Goal: Information Seeking & Learning: Find specific fact

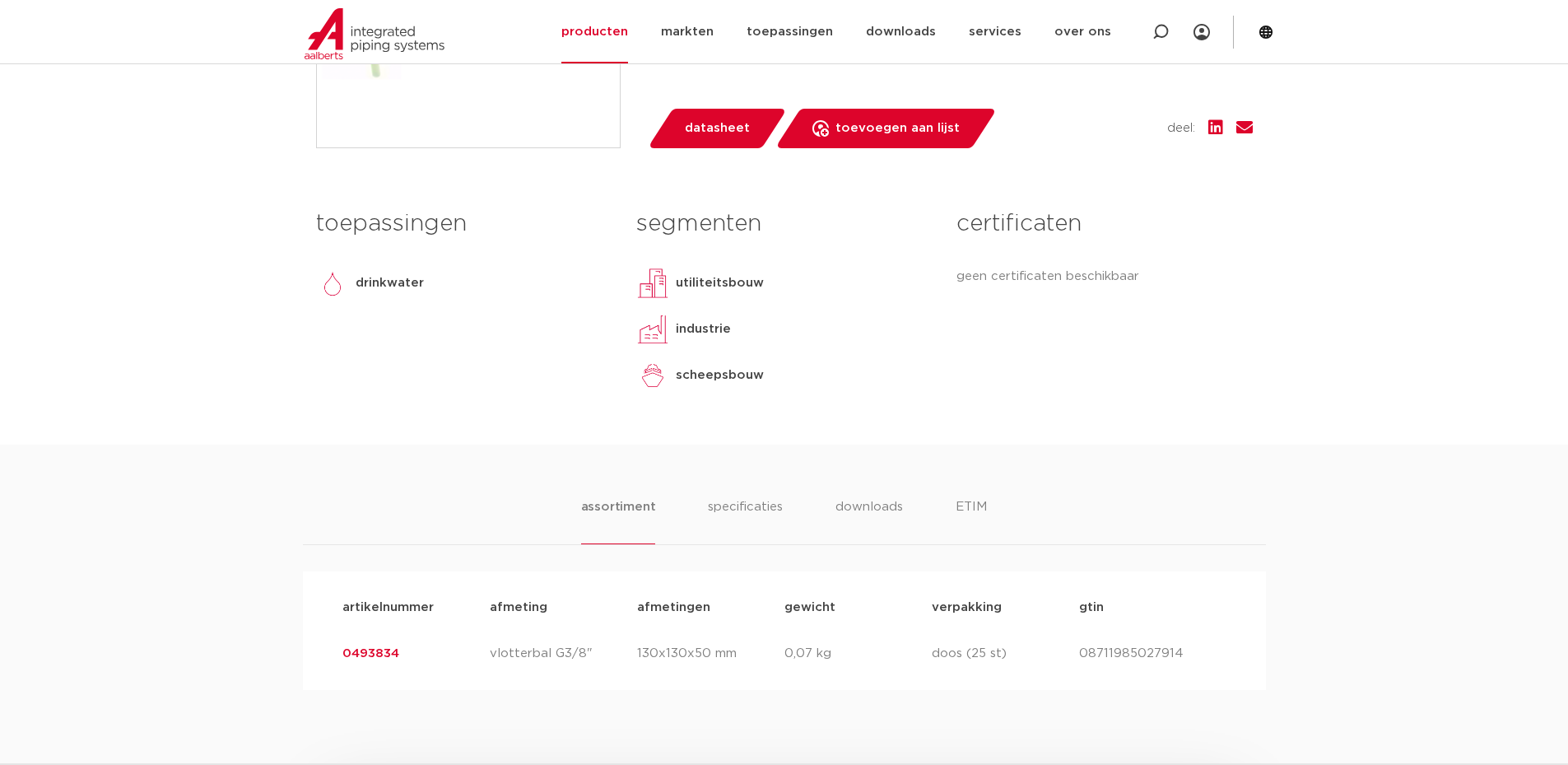
scroll to position [824, 0]
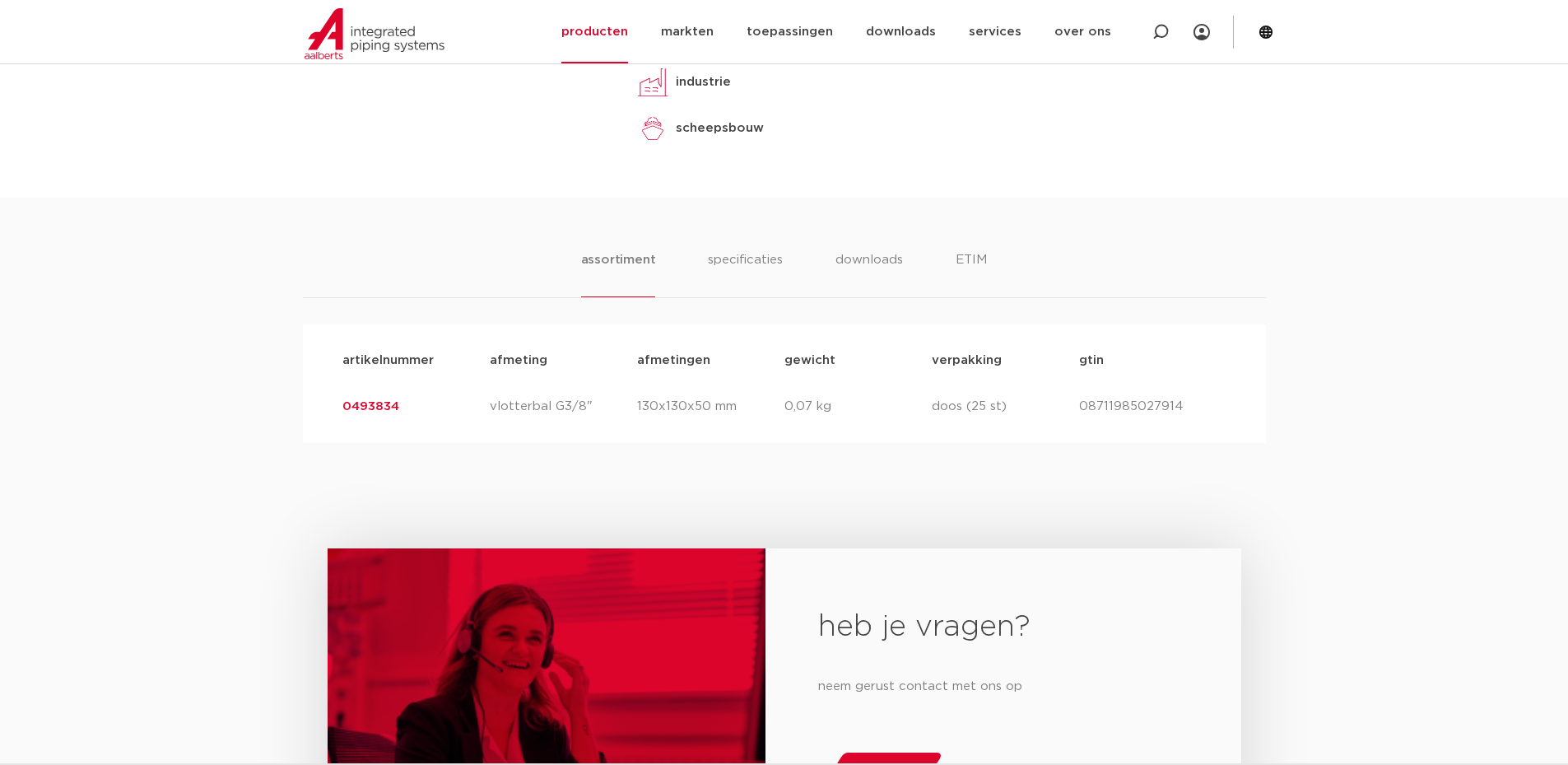
drag, startPoint x: 449, startPoint y: 411, endPoint x: 343, endPoint y: 405, distance: 106.2
click at [343, 405] on p "0493834" at bounding box center [416, 406] width 147 height 20
copy link "0493834"
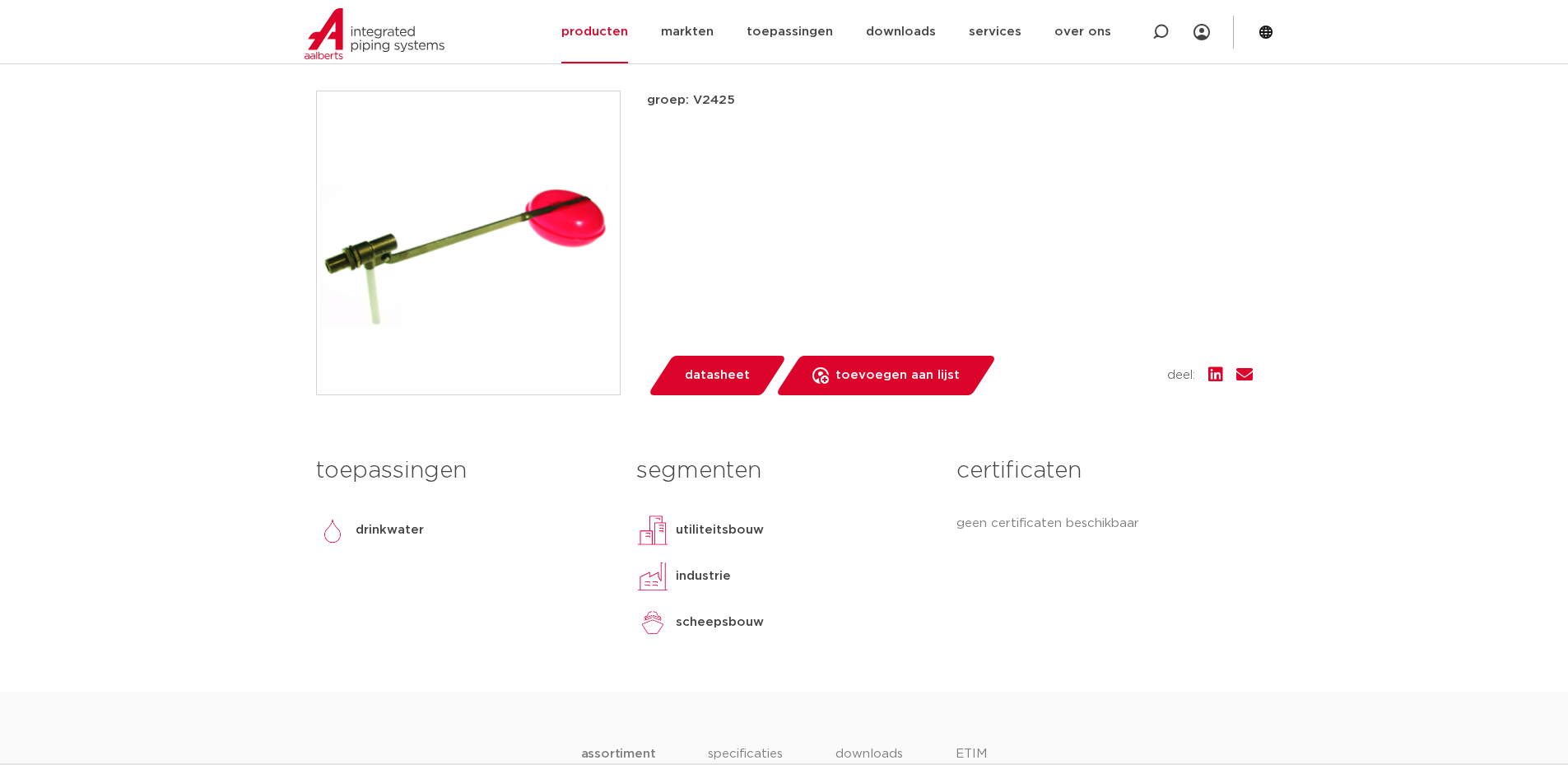
scroll to position [164, 0]
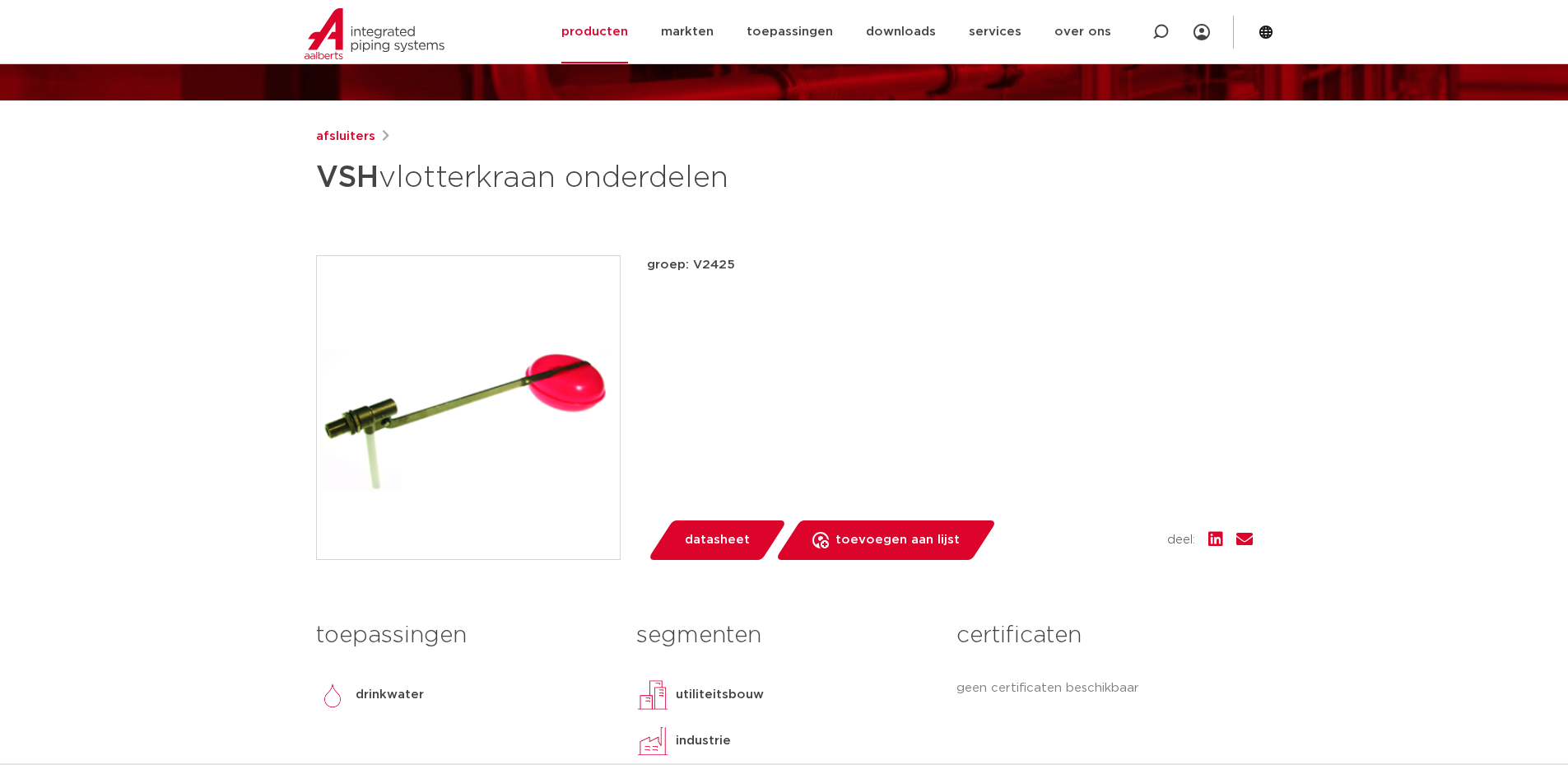
click at [705, 273] on p "groep: V2425" at bounding box center [950, 265] width 606 height 20
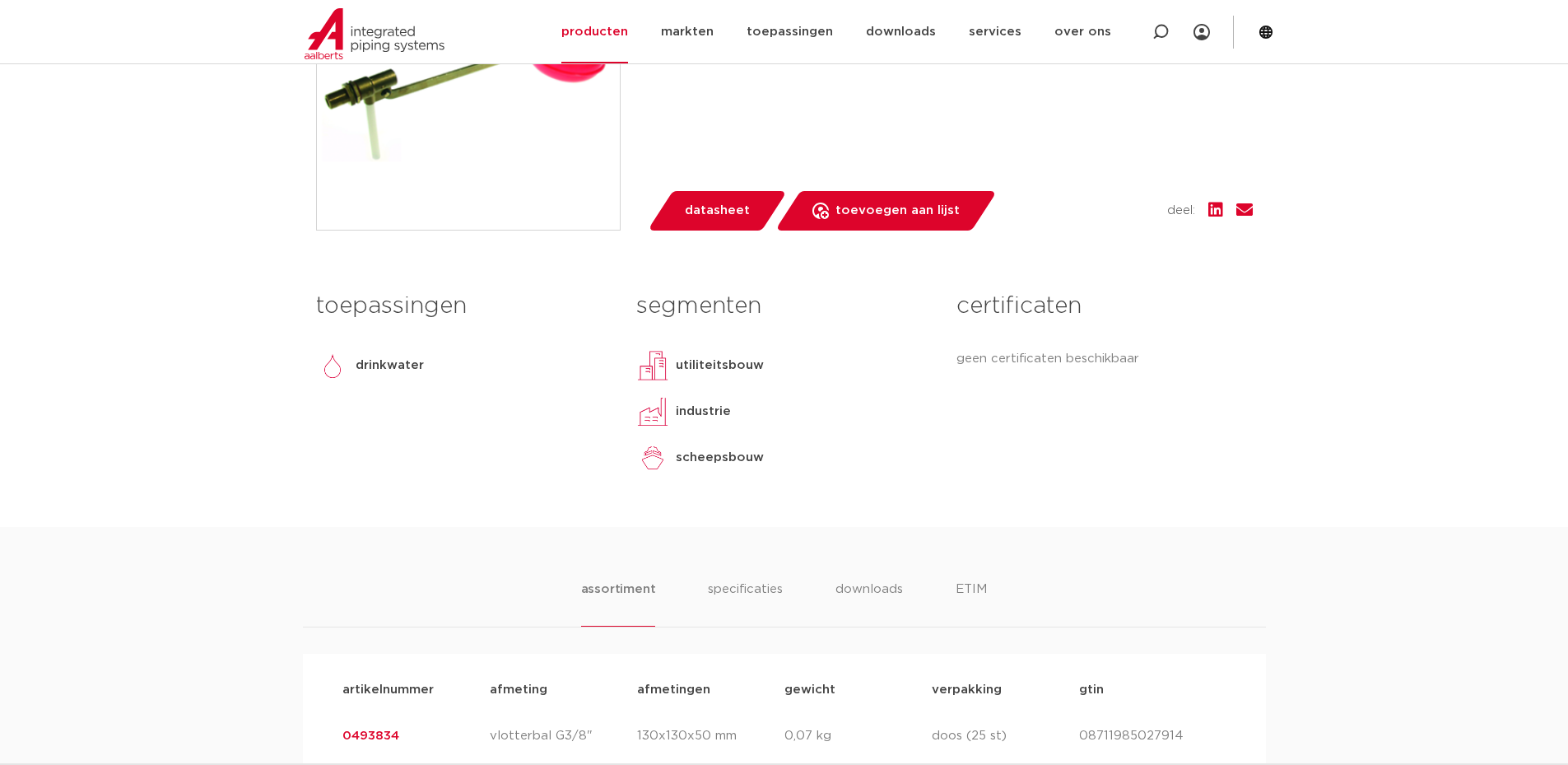
scroll to position [741, 0]
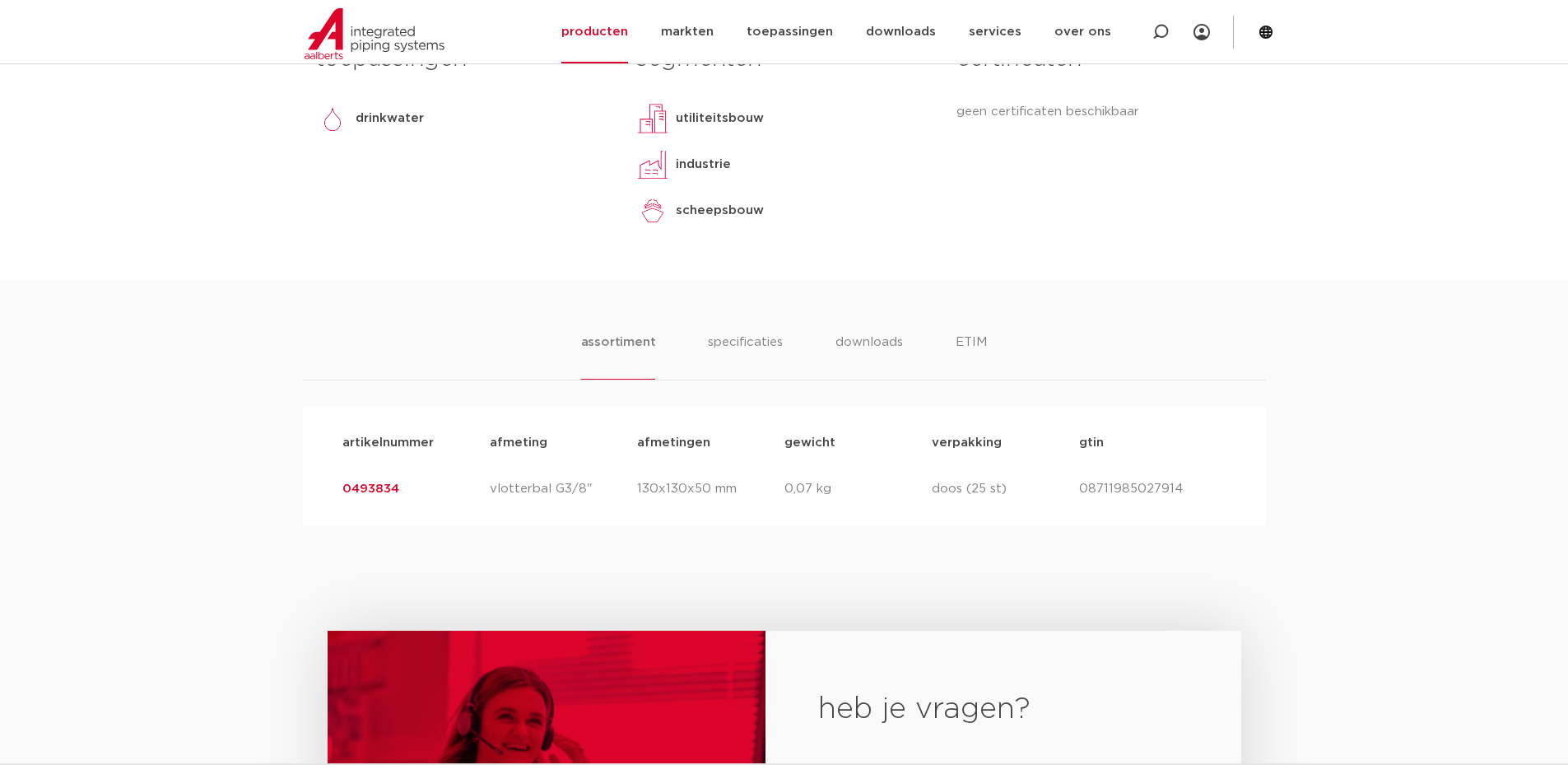
click at [367, 486] on link "0493834" at bounding box center [371, 488] width 57 height 12
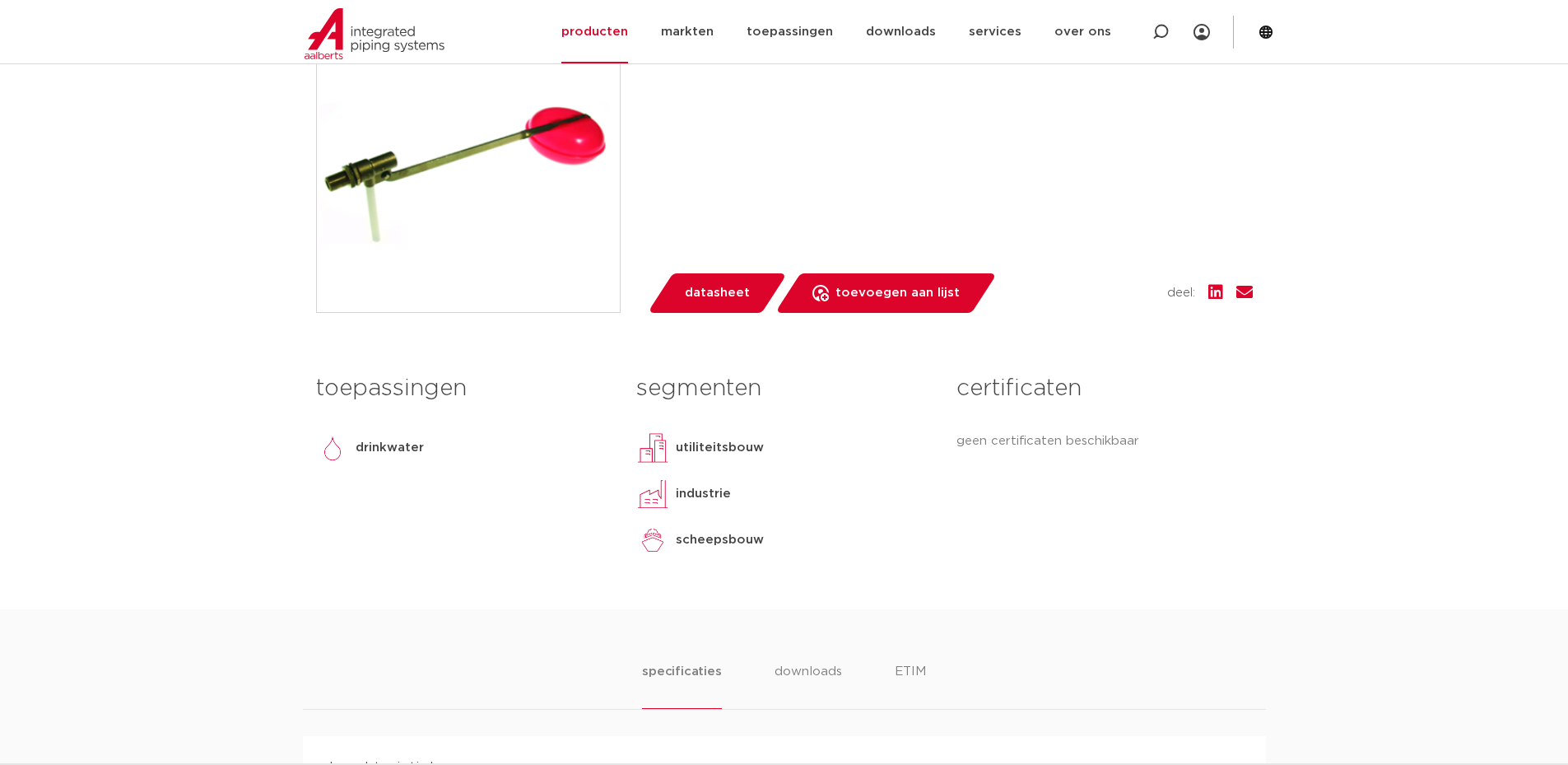
scroll to position [330, 0]
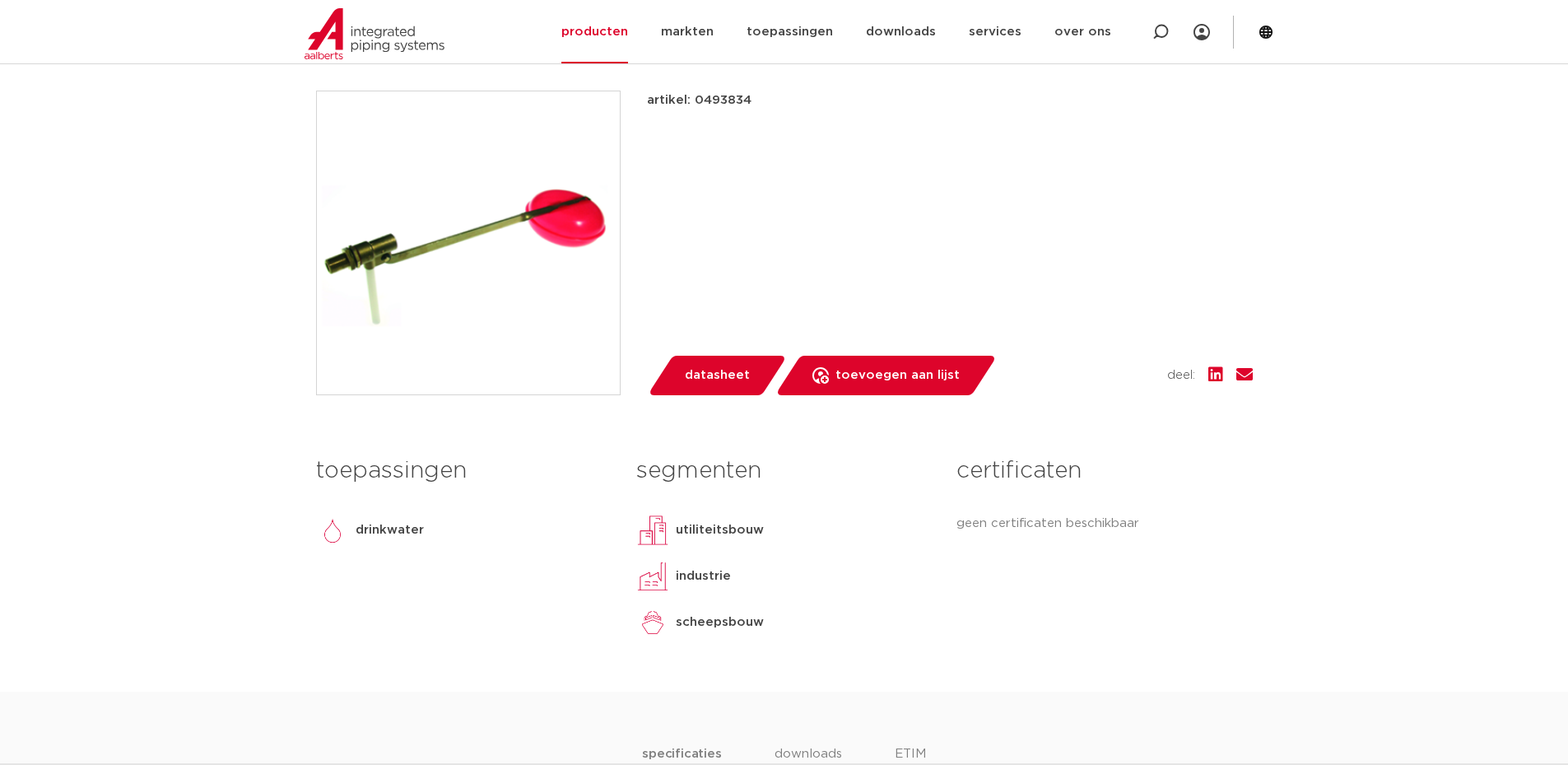
click at [703, 103] on p "artikel: 0493834" at bounding box center [699, 101] width 105 height 20
drag, startPoint x: 720, startPoint y: 107, endPoint x: 756, endPoint y: 116, distance: 37.1
click at [751, 113] on div "artikel: 0493834 lees meer [PERSON_NAME]" at bounding box center [950, 107] width 606 height 33
click at [714, 98] on p "artikel: 0493834" at bounding box center [699, 101] width 105 height 20
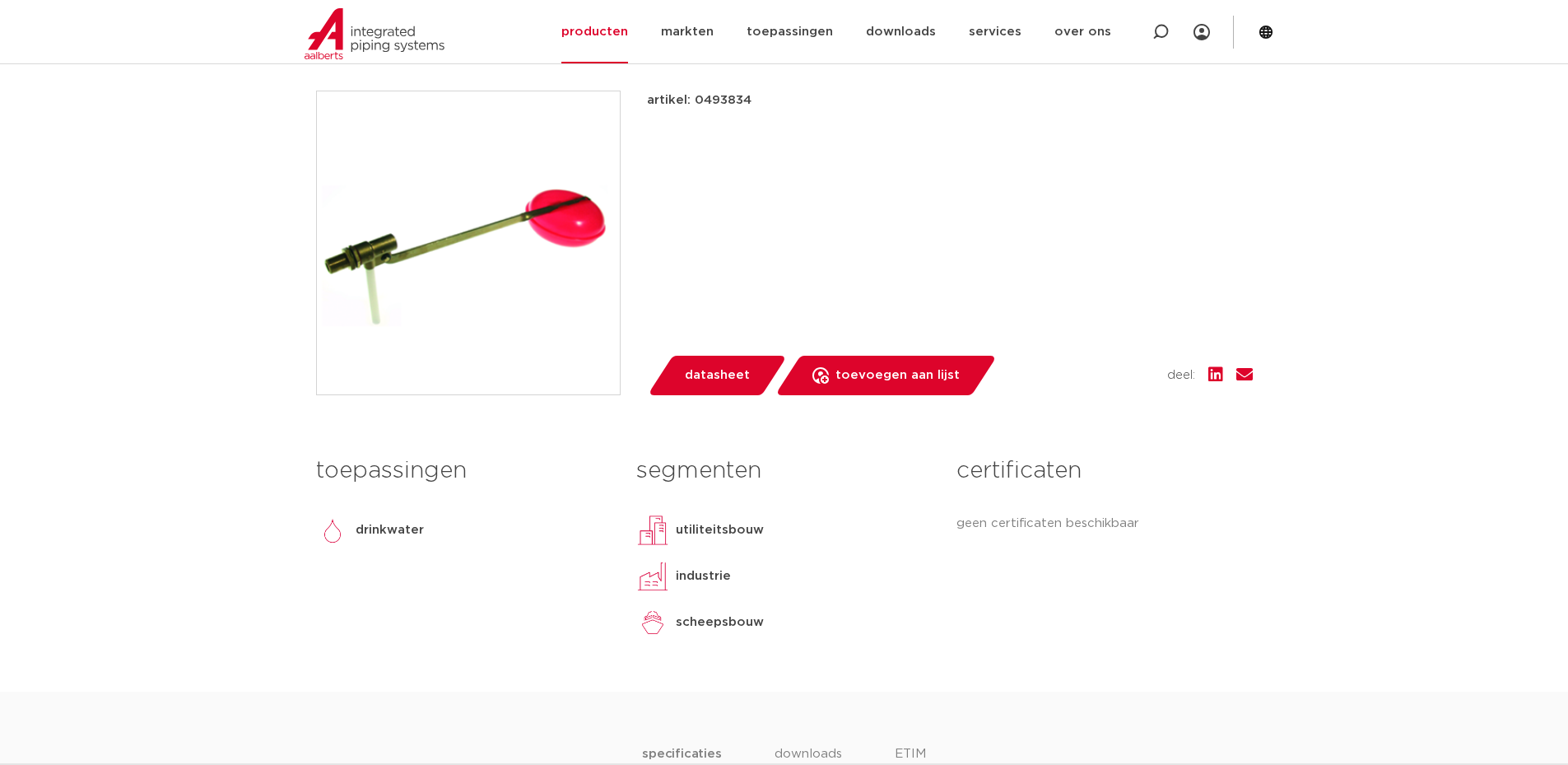
click at [714, 98] on p "artikel: 0493834" at bounding box center [699, 101] width 105 height 20
copy p "0493834"
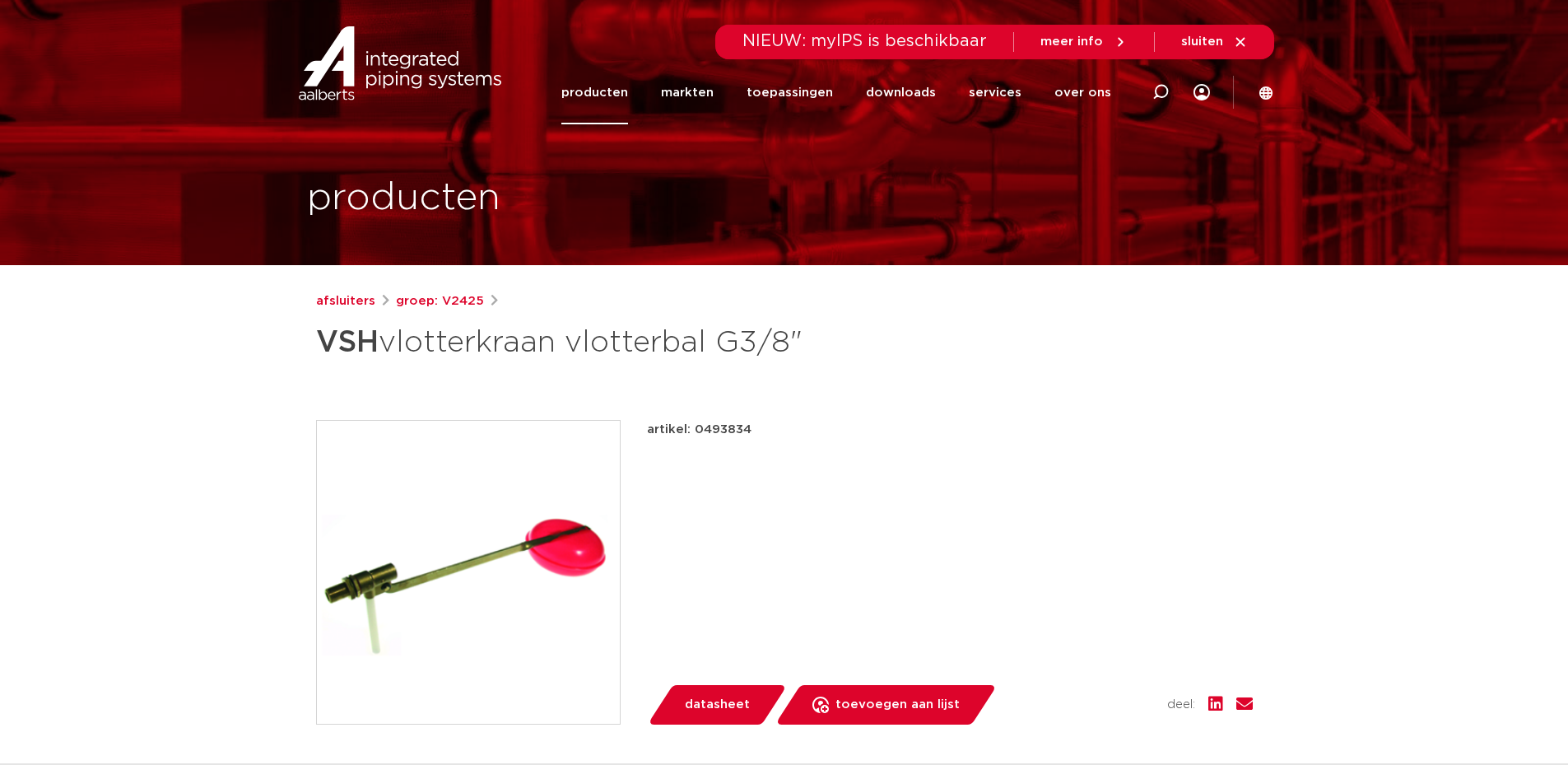
copy p "0493834"
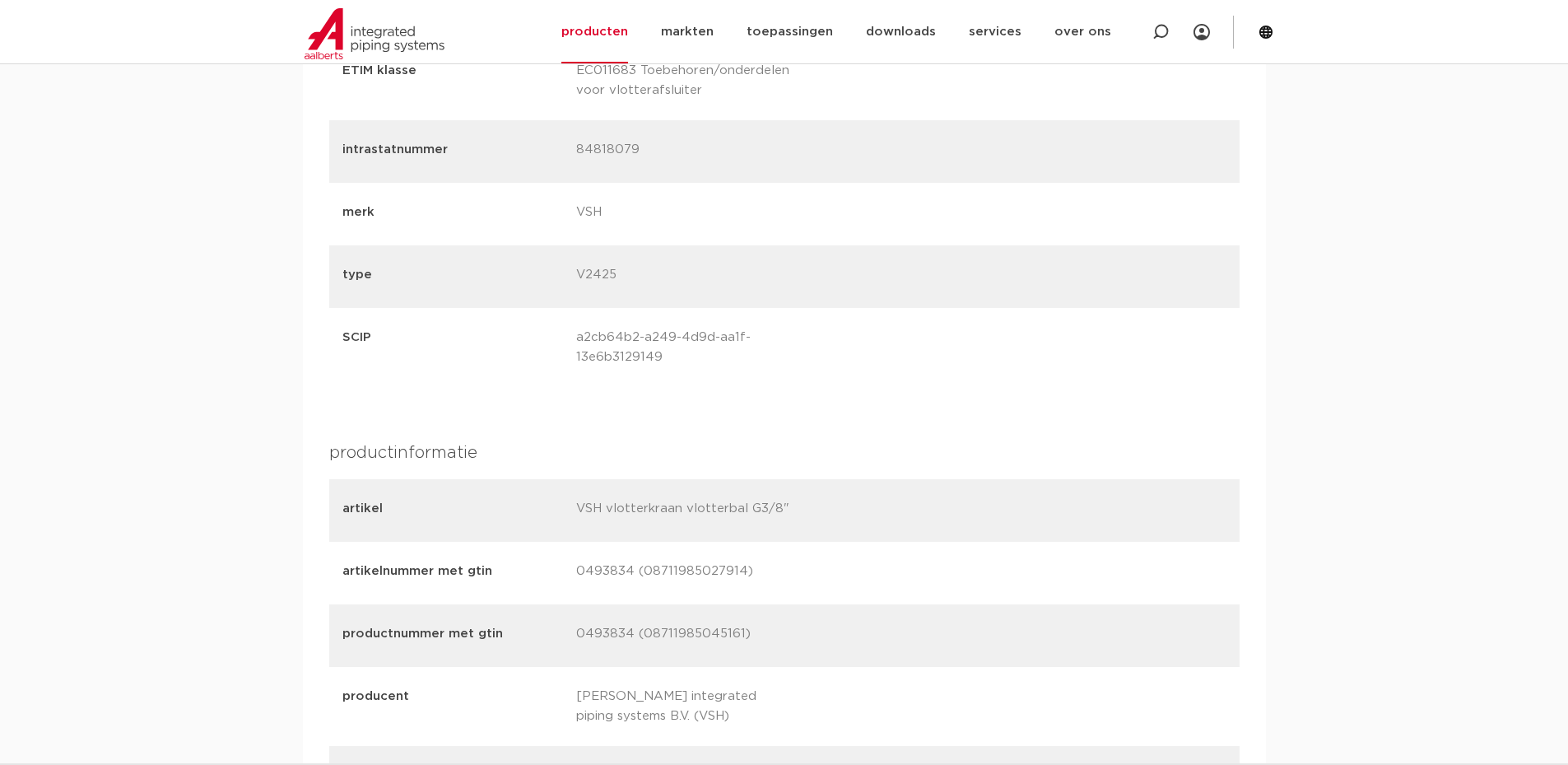
scroll to position [1318, 0]
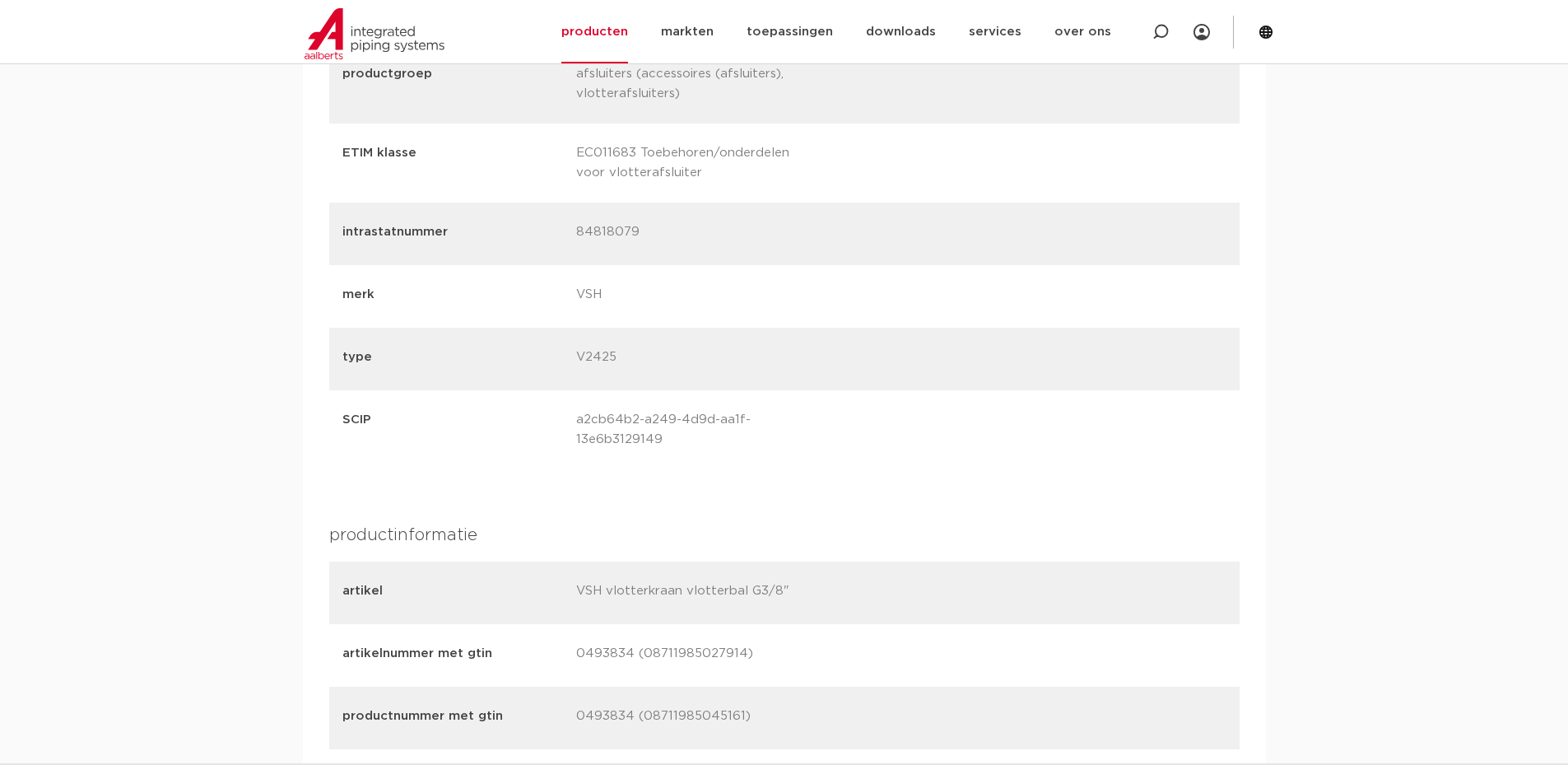
click at [592, 212] on div "intrastatnummer 84818079" at bounding box center [784, 234] width 910 height 63
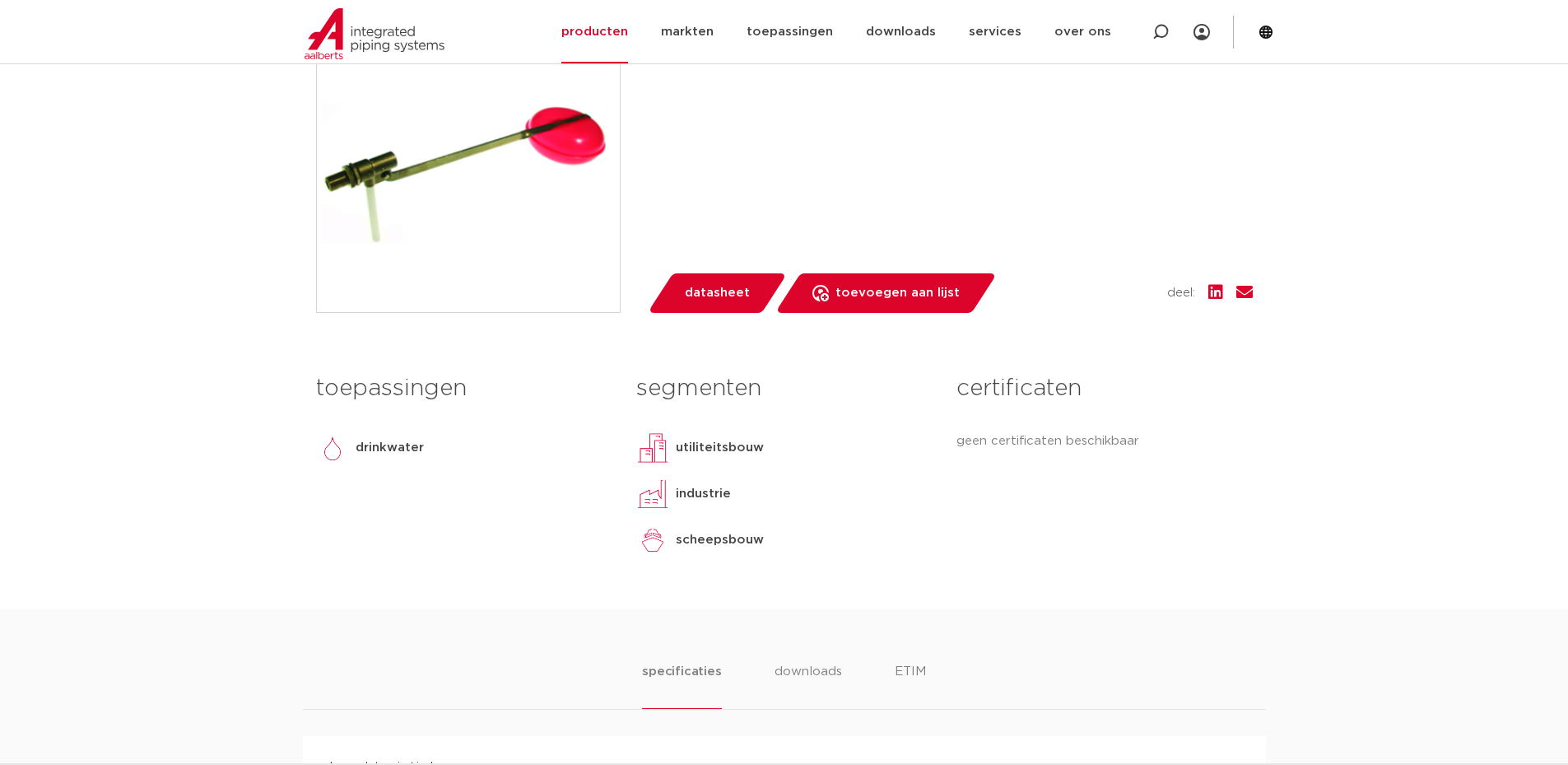
scroll to position [83, 0]
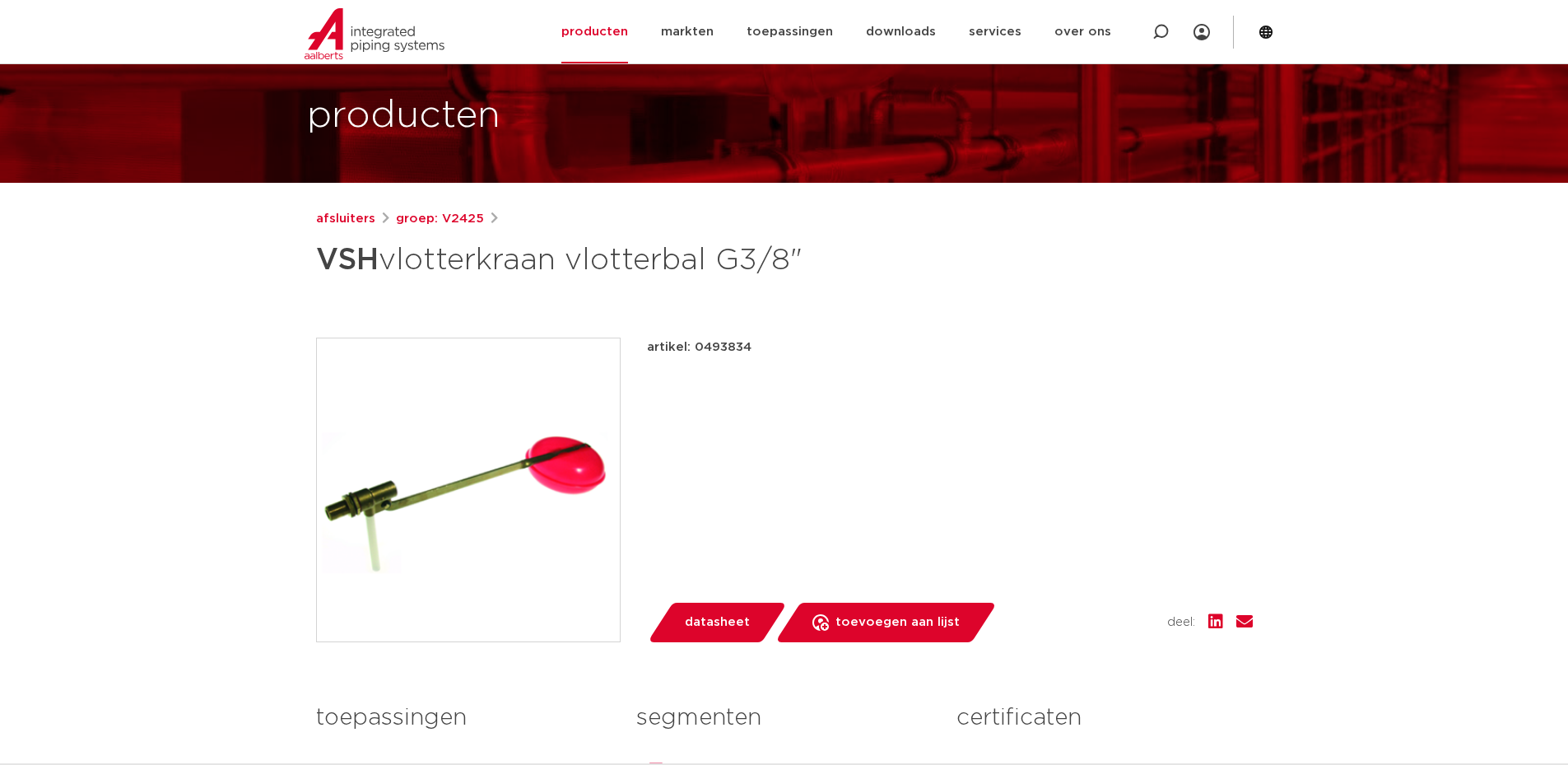
click at [727, 348] on p "artikel: 0493834" at bounding box center [699, 348] width 105 height 20
copy p "0493834"
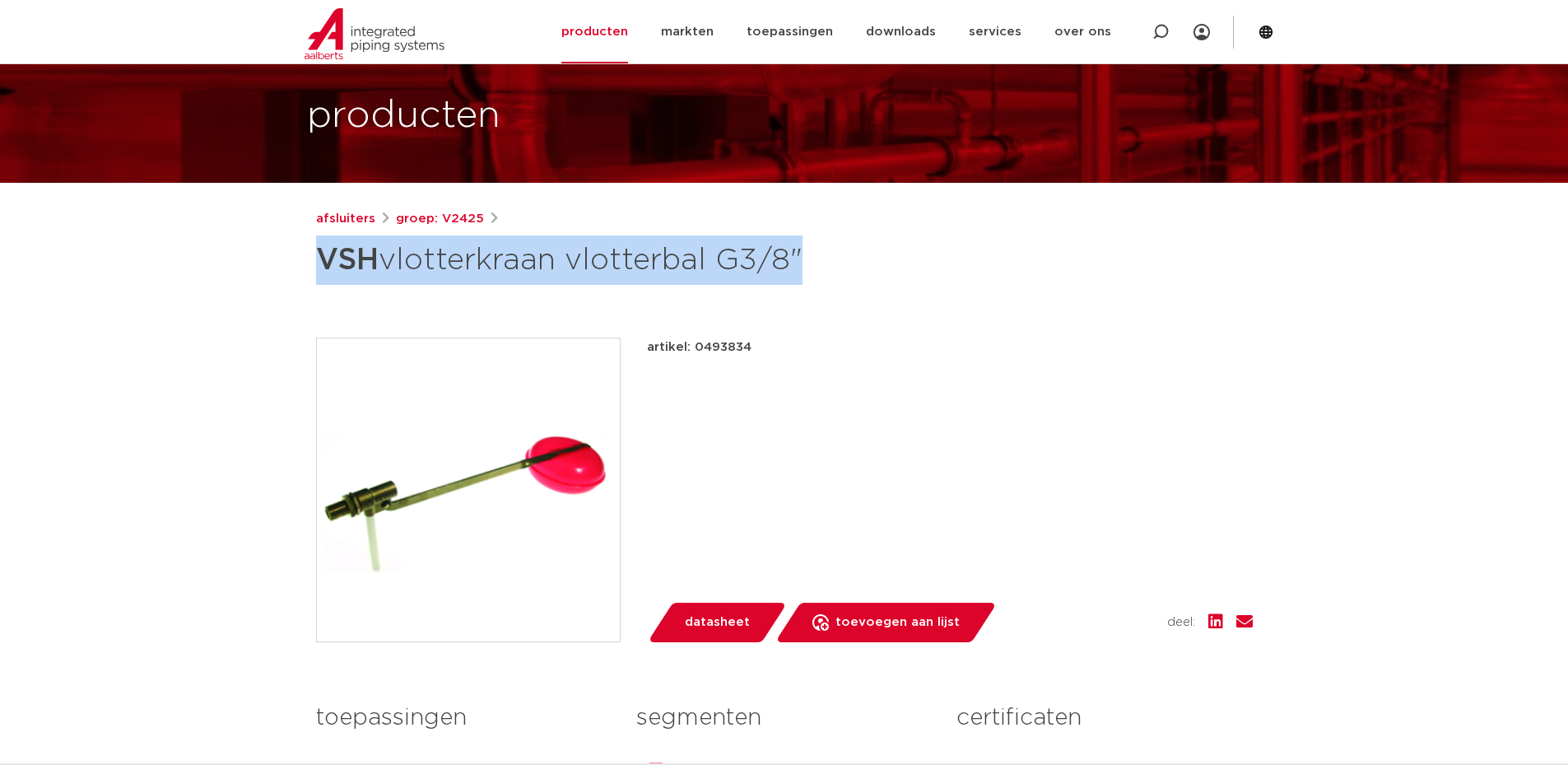
drag, startPoint x: 789, startPoint y: 251, endPoint x: 320, endPoint y: 270, distance: 469.4
click at [320, 270] on h1 "VSH vlotterkraan vlotterbal G3/8"" at bounding box center [625, 260] width 618 height 50
copy h1 "VSH vlotterkraan vlotterbal G3/8"
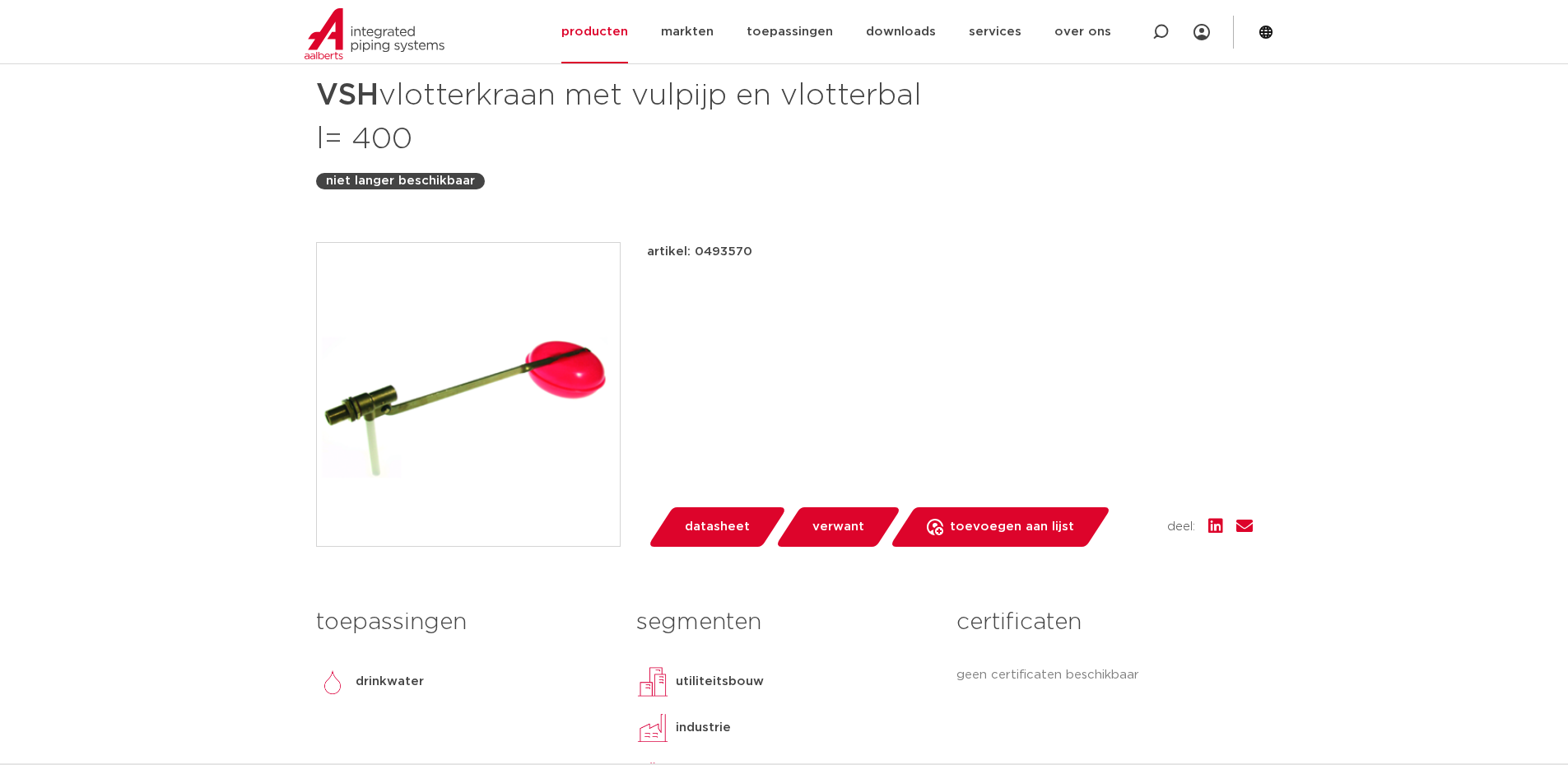
click at [699, 235] on div "afsluiters groep: V2410 VSH vlotterkraan met vulpijp en vlotterbal l= 400 niet …" at bounding box center [784, 444] width 963 height 799
click at [714, 250] on p "artikel: 0493570" at bounding box center [699, 252] width 106 height 20
copy p "0493570"
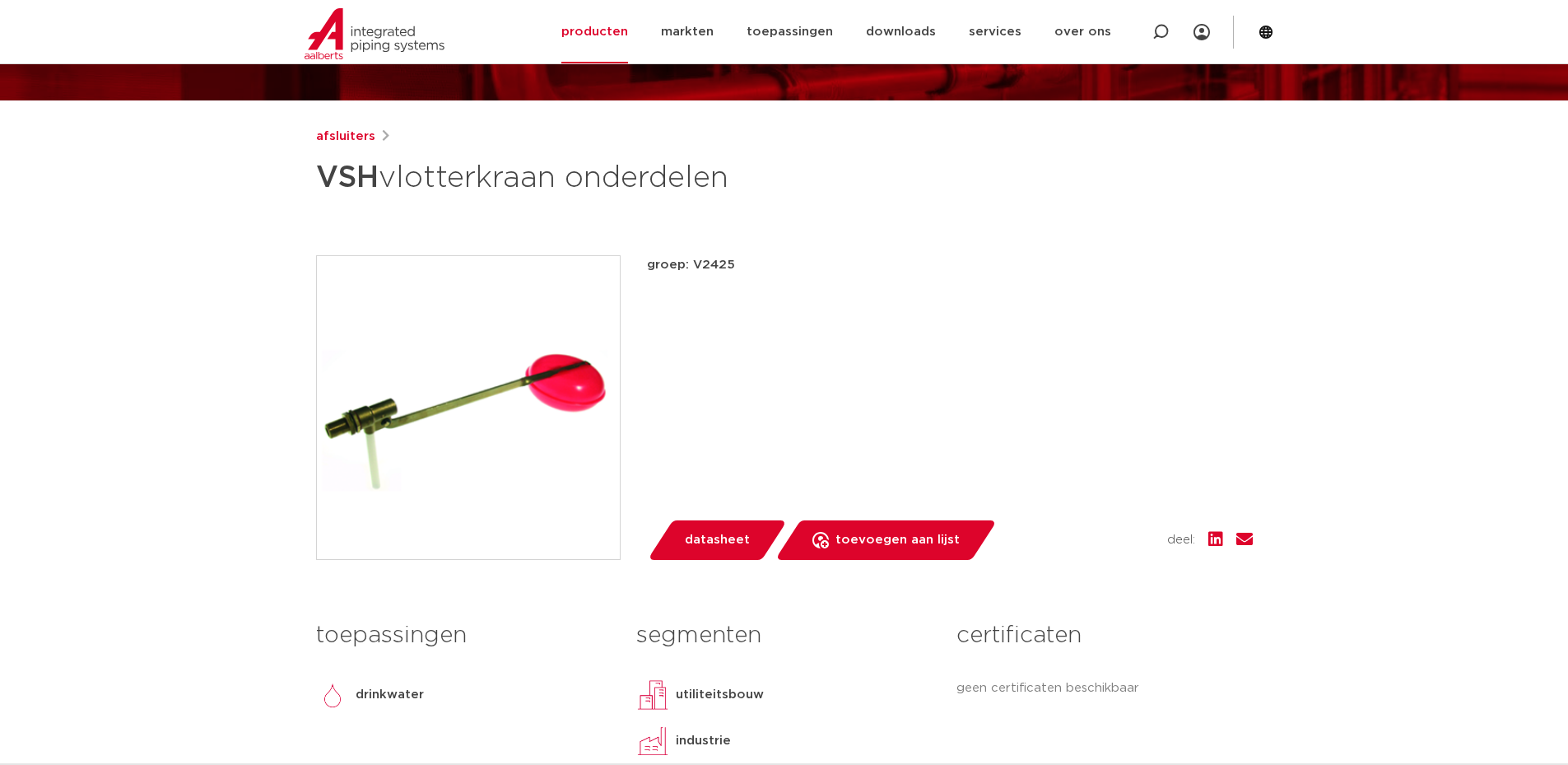
click at [703, 515] on div "groep: V2425 lees meer lees minder datasheet toevoegen aan lijst opslaan in my …" at bounding box center [950, 407] width 606 height 305
click at [713, 535] on span "datasheet" at bounding box center [717, 540] width 65 height 26
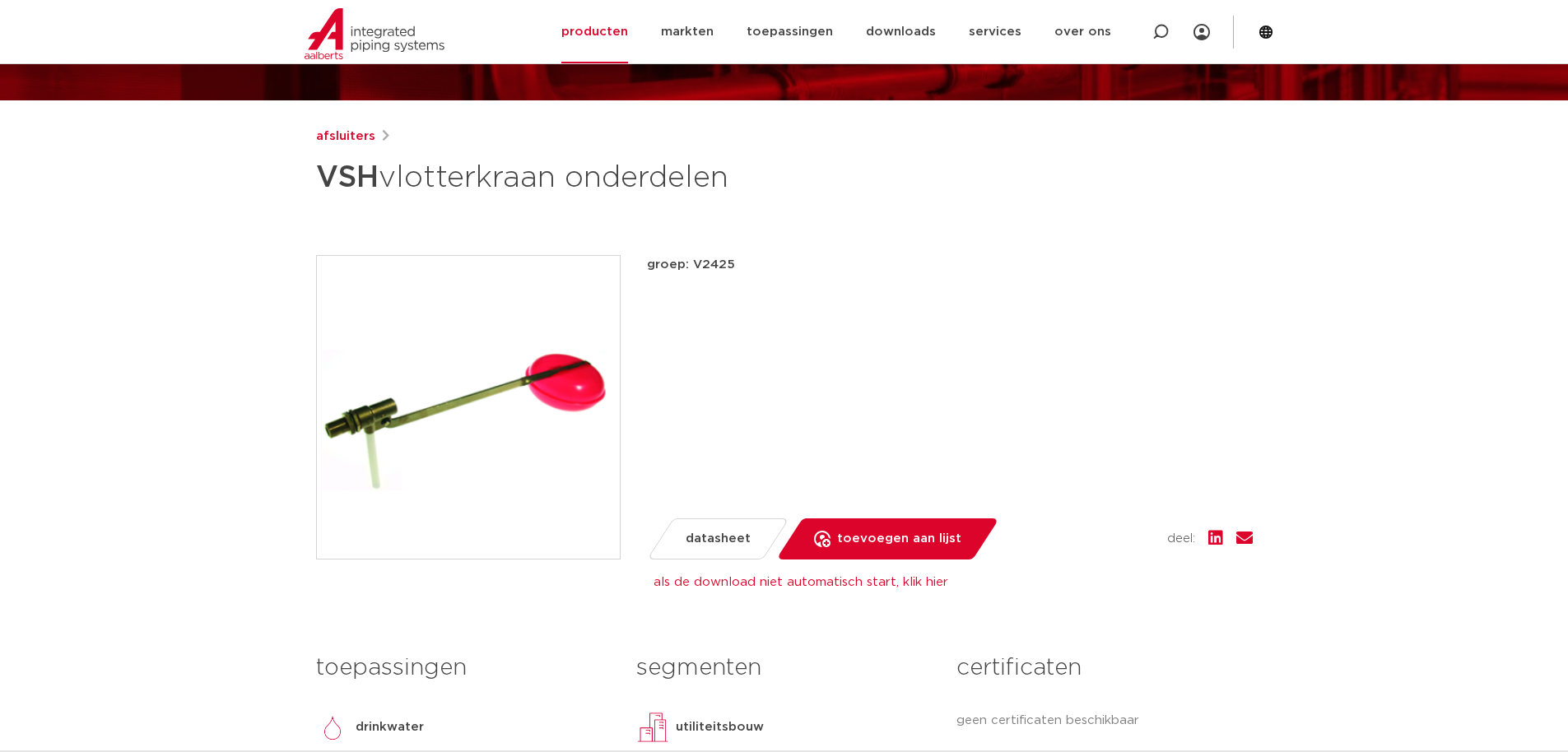
scroll to position [83, 0]
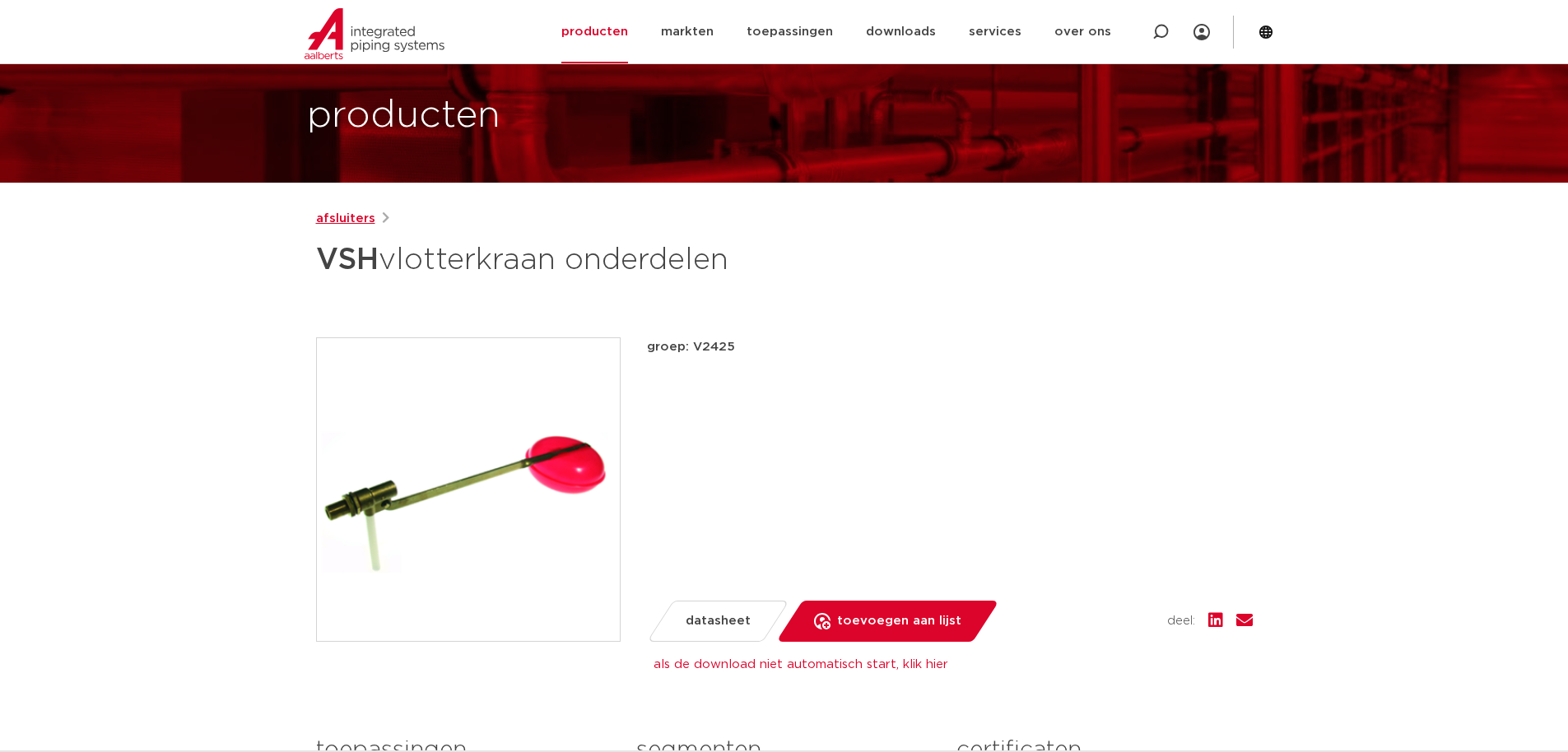
click at [362, 220] on link "afsluiters" at bounding box center [346, 219] width 59 height 20
